Goal: Information Seeking & Learning: Learn about a topic

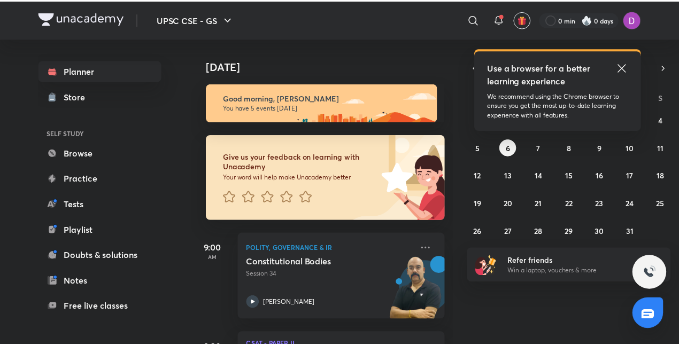
scroll to position [84, 0]
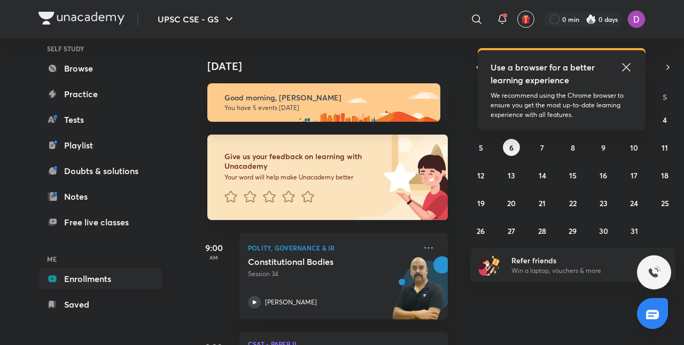
click at [115, 274] on link "Enrollments" at bounding box center [100, 278] width 124 height 21
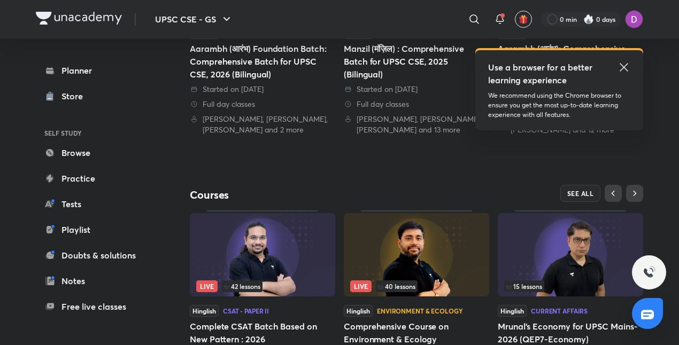
scroll to position [402, 0]
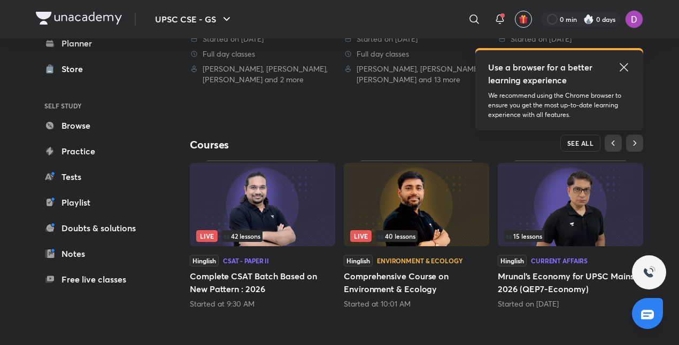
click at [586, 146] on span "SEE ALL" at bounding box center [580, 142] width 27 height 7
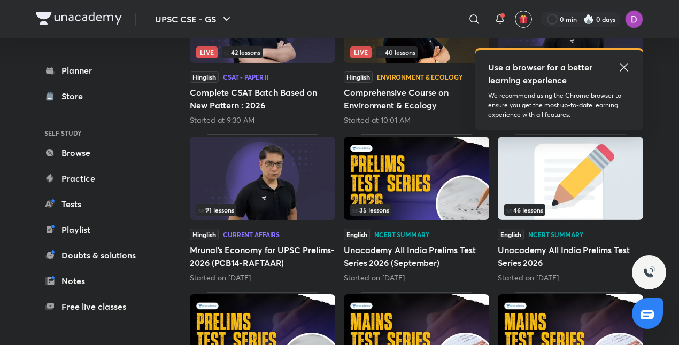
scroll to position [229, 0]
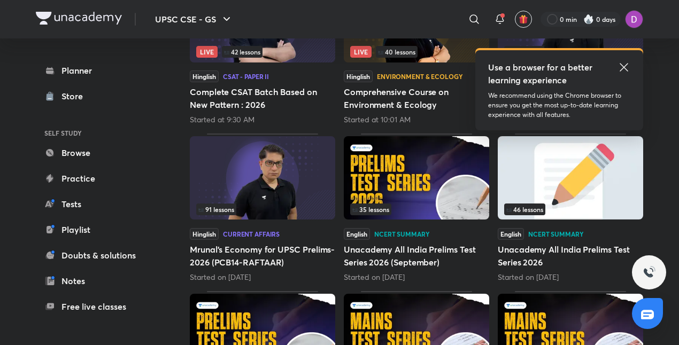
click at [297, 177] on img at bounding box center [262, 177] width 145 height 83
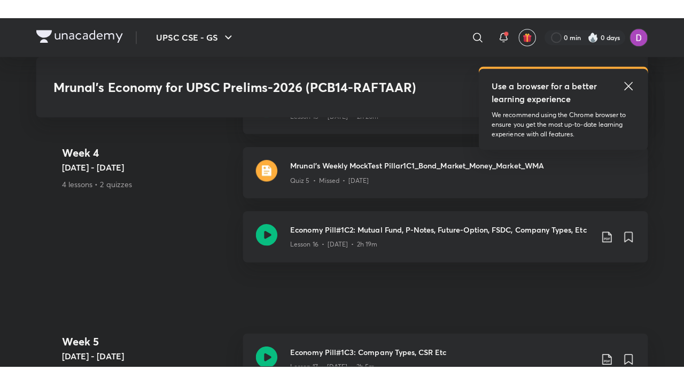
scroll to position [1983, 0]
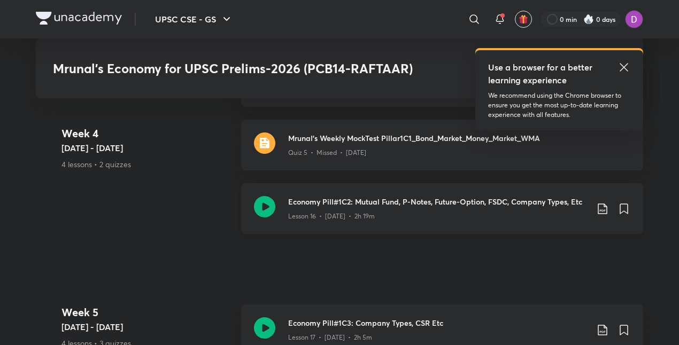
click at [339, 207] on div "Lesson 16 • [DATE] • 2h 19m" at bounding box center [437, 214] width 299 height 14
